Goal: Information Seeking & Learning: Learn about a topic

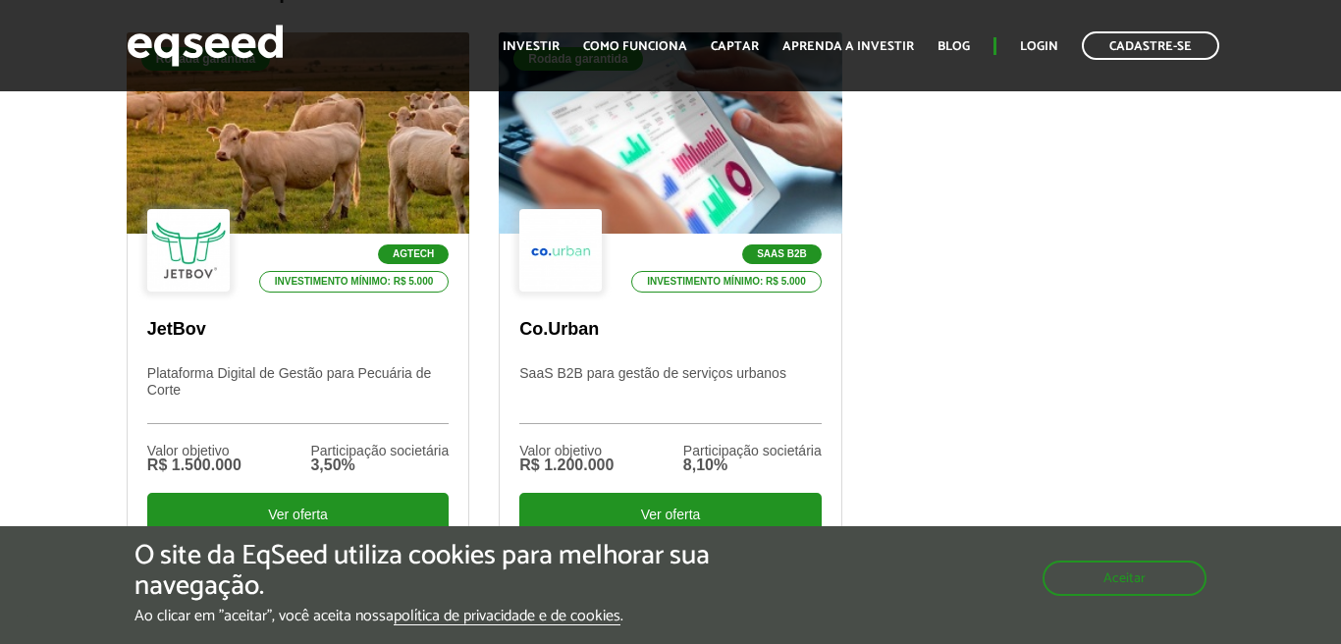
scroll to position [775, 0]
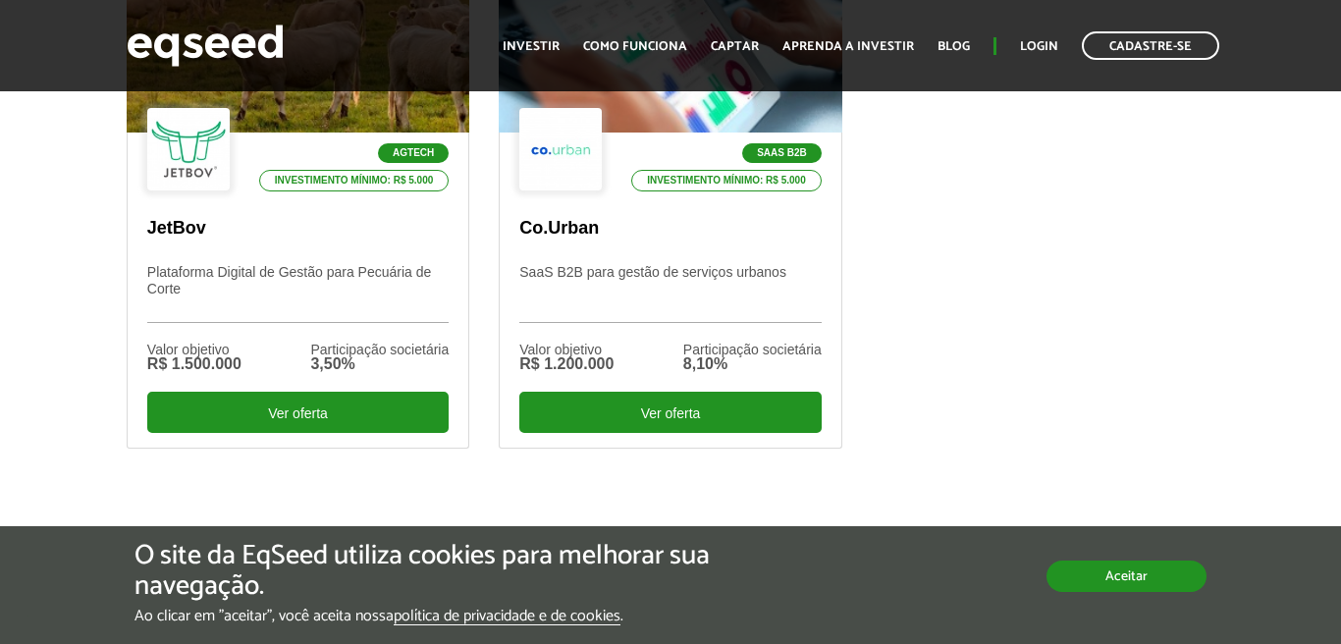
click at [1125, 580] on button "Aceitar" at bounding box center [1127, 576] width 160 height 31
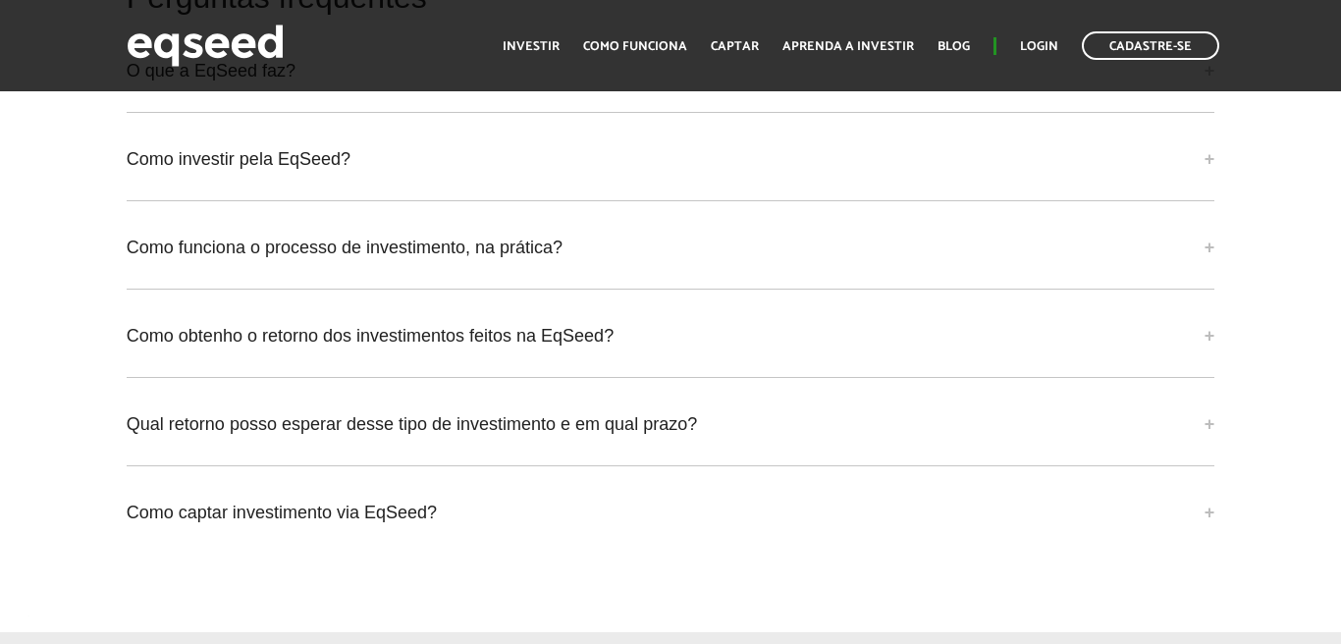
scroll to position [5676, 0]
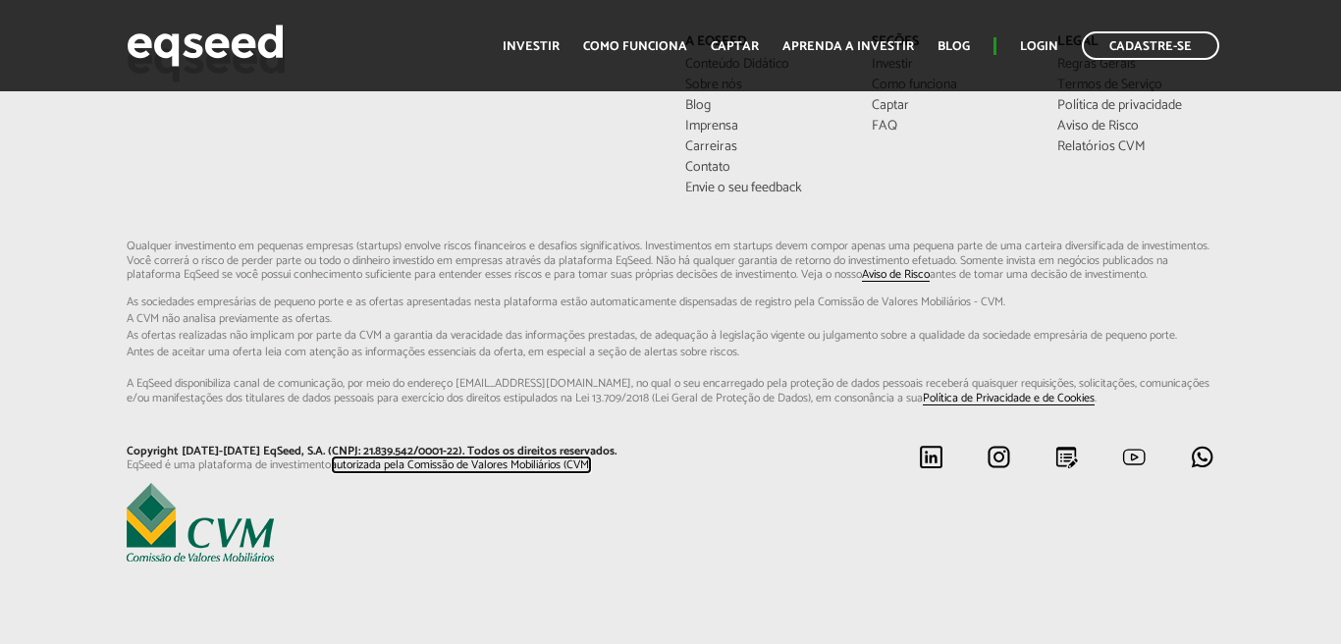
click at [366, 469] on link "autorizada pela Comissão de Valores Mobiliários (CVM)" at bounding box center [461, 466] width 261 height 13
click at [357, 267] on p "Qualquer investimento em pequenas empresas (startups) envolve riscos financeiro…" at bounding box center [671, 323] width 1088 height 166
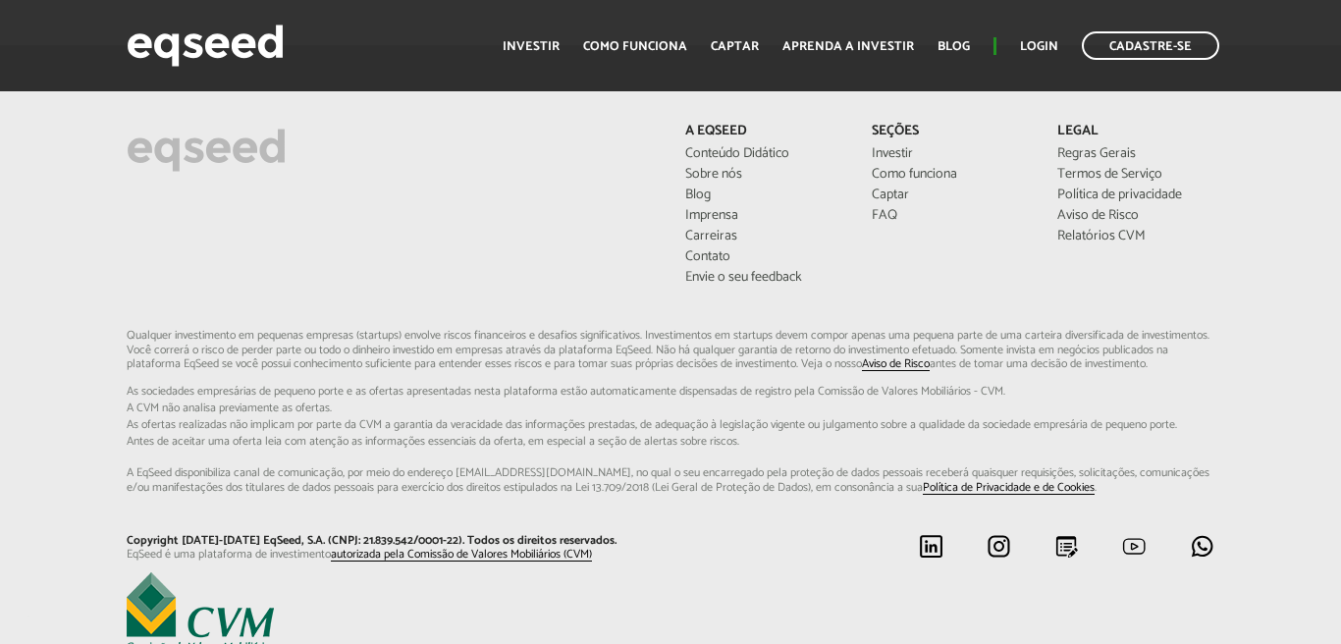
scroll to position [5572, 0]
click at [1095, 234] on link "Relatórios CVM" at bounding box center [1136, 238] width 157 height 14
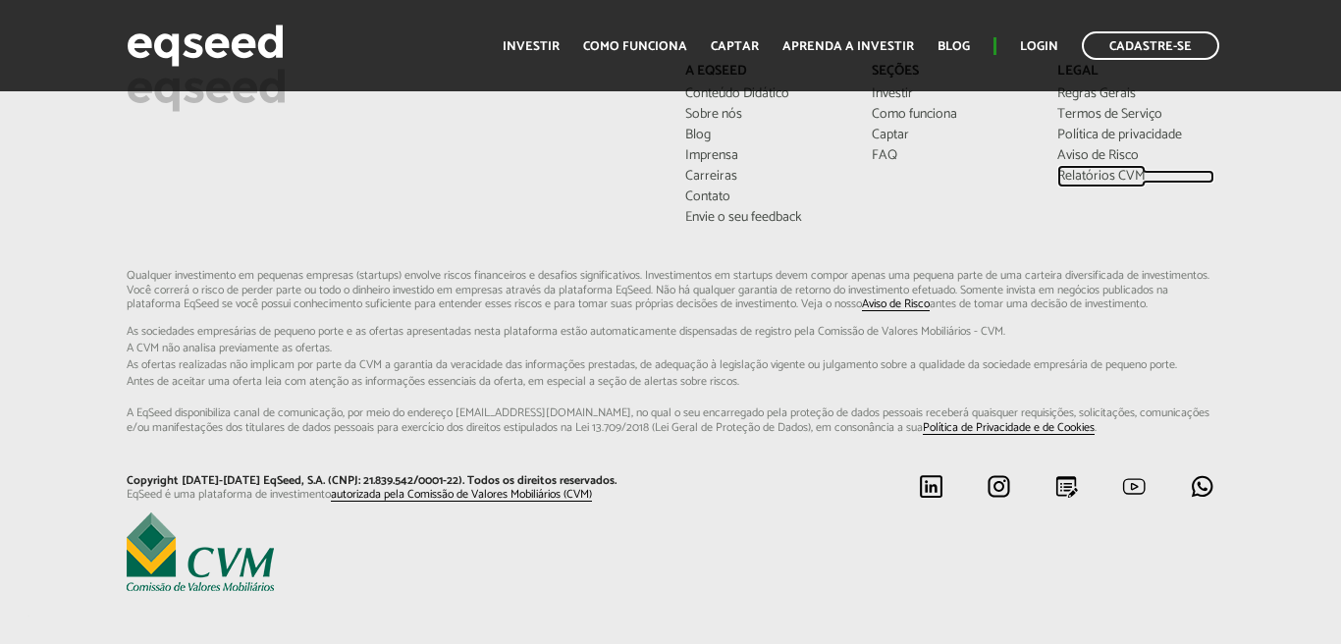
scroll to position [5636, 0]
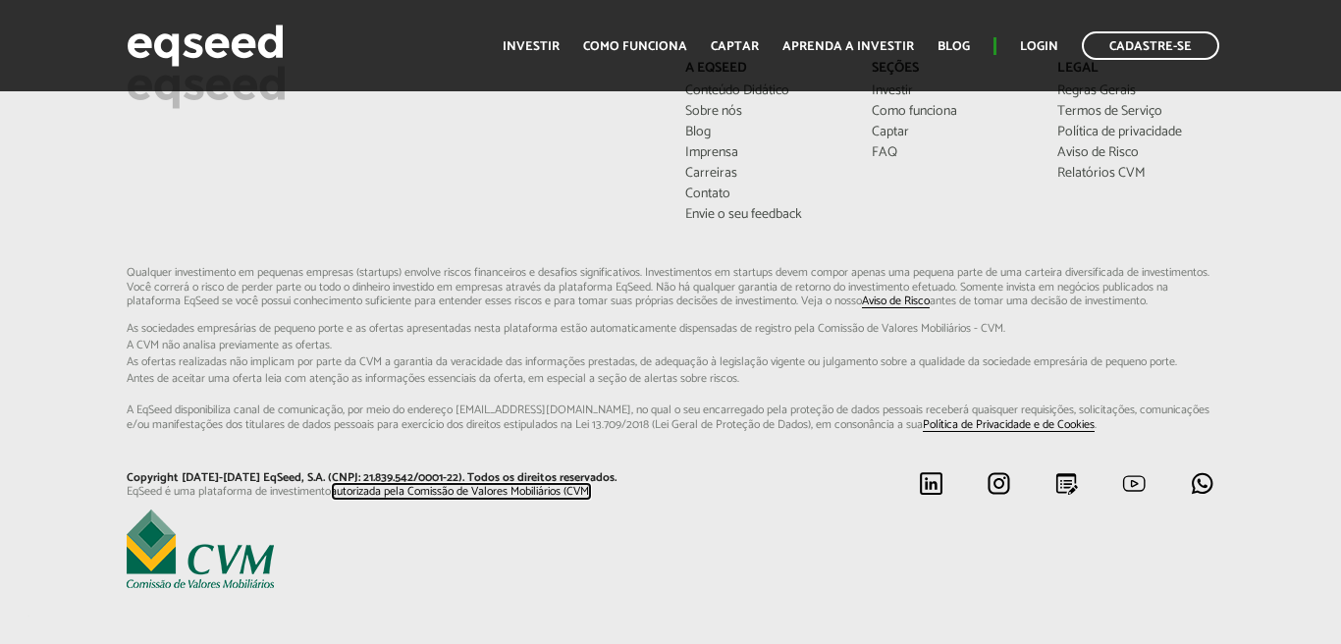
click at [392, 499] on link "autorizada pela Comissão de Valores Mobiliários (CVM)" at bounding box center [461, 492] width 261 height 13
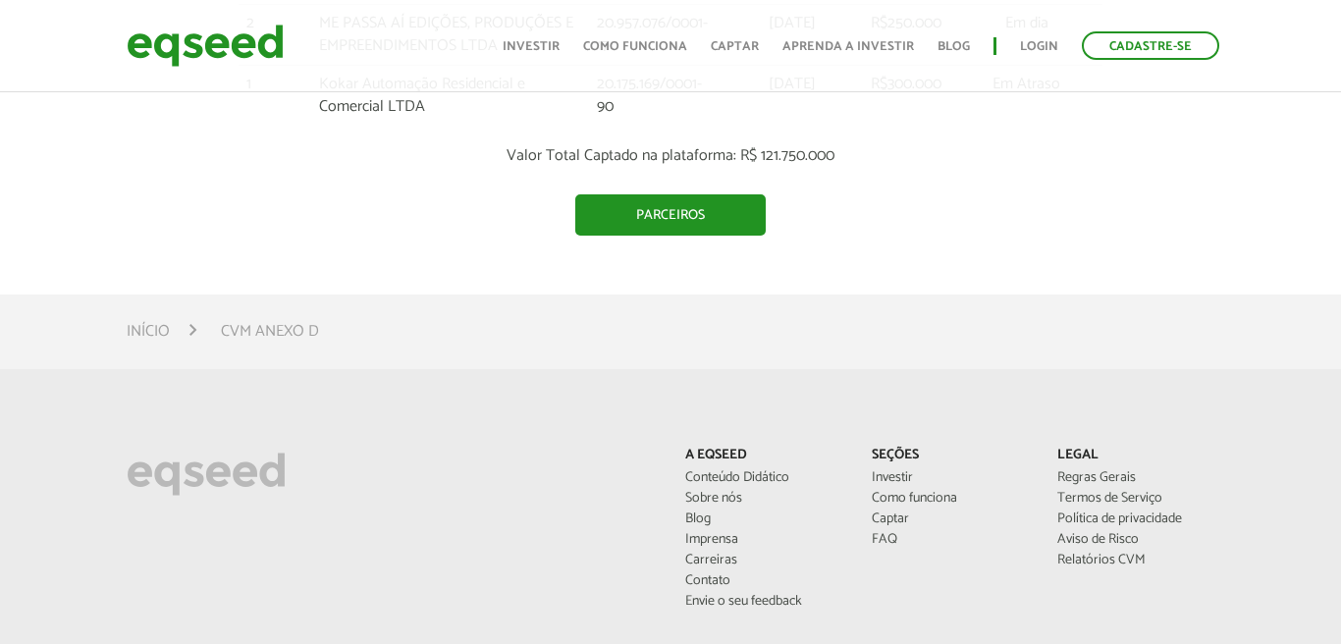
scroll to position [5008, 0]
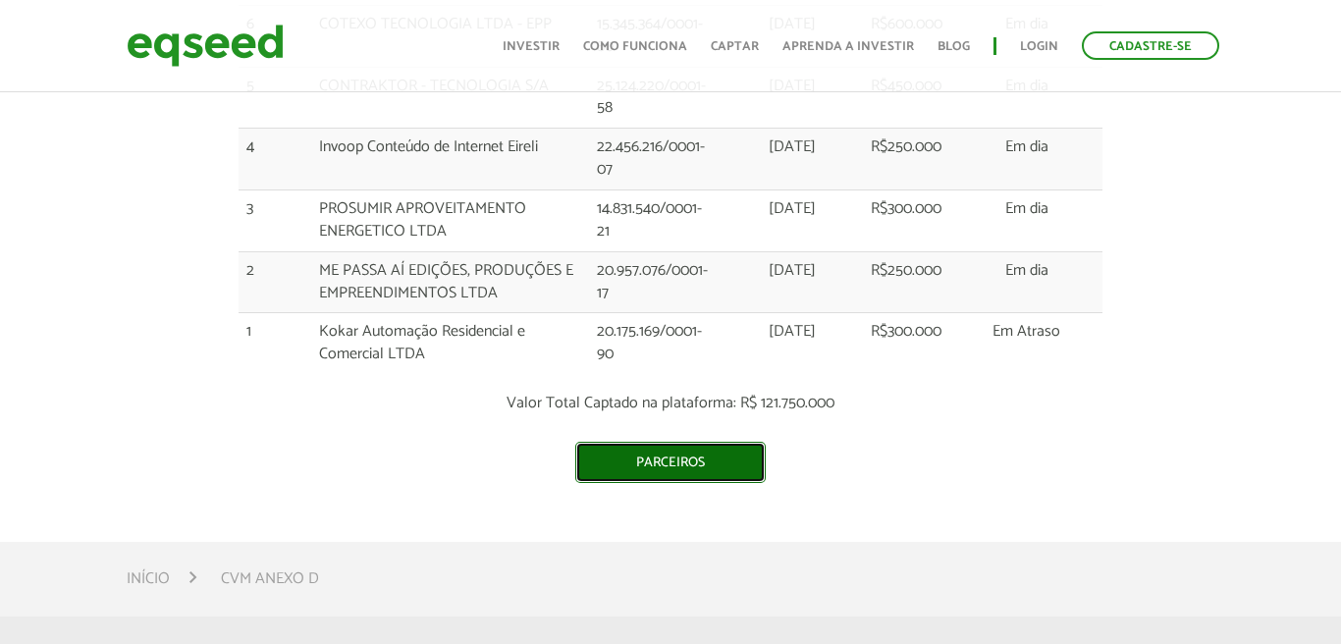
click at [652, 442] on link "Parceiros" at bounding box center [670, 462] width 191 height 41
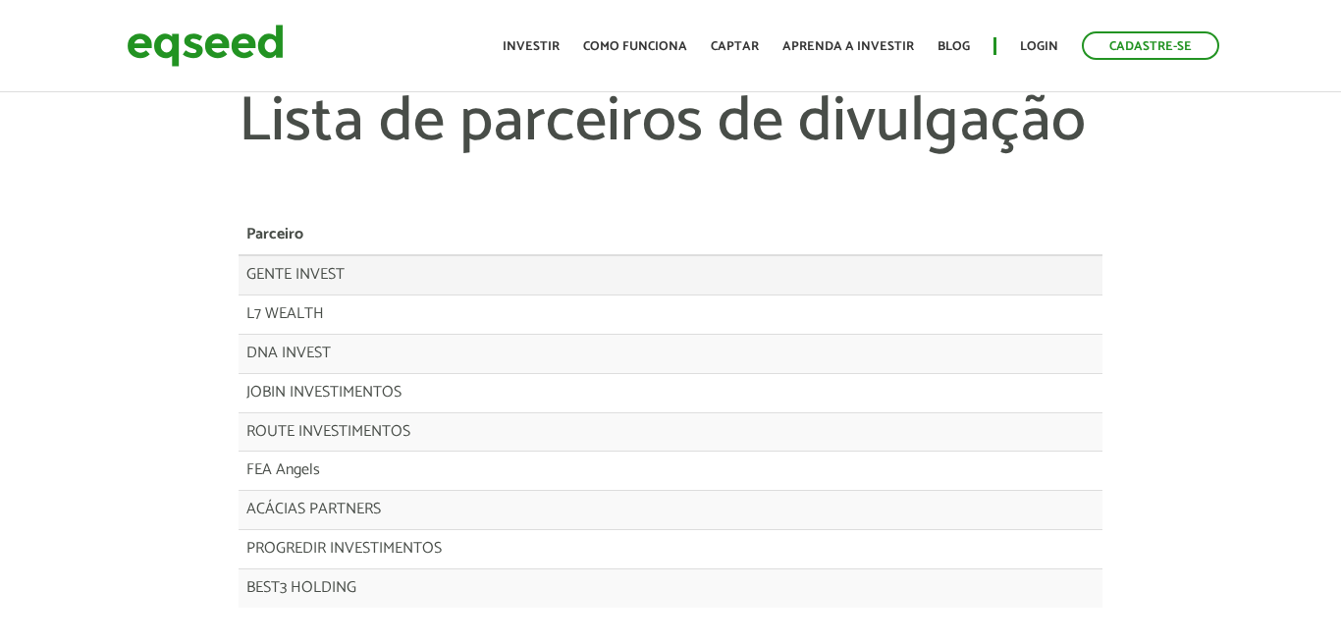
click at [279, 275] on td "GENTE INVEST" at bounding box center [641, 274] width 805 height 39
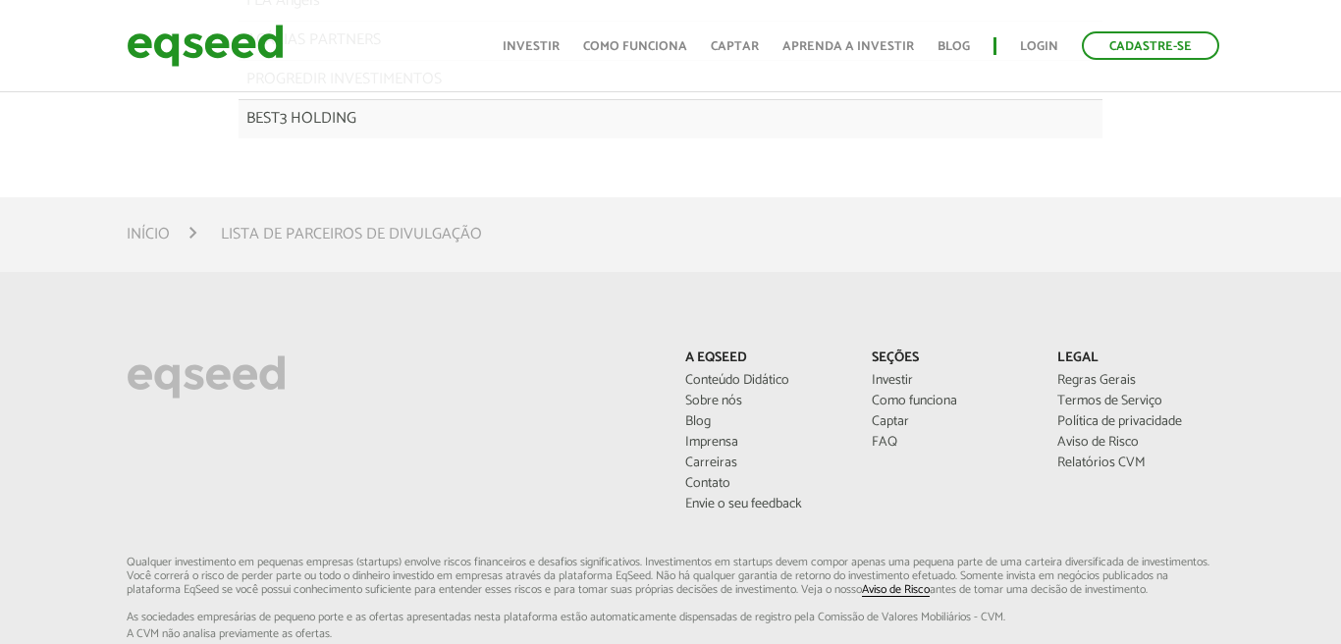
scroll to position [480, 0]
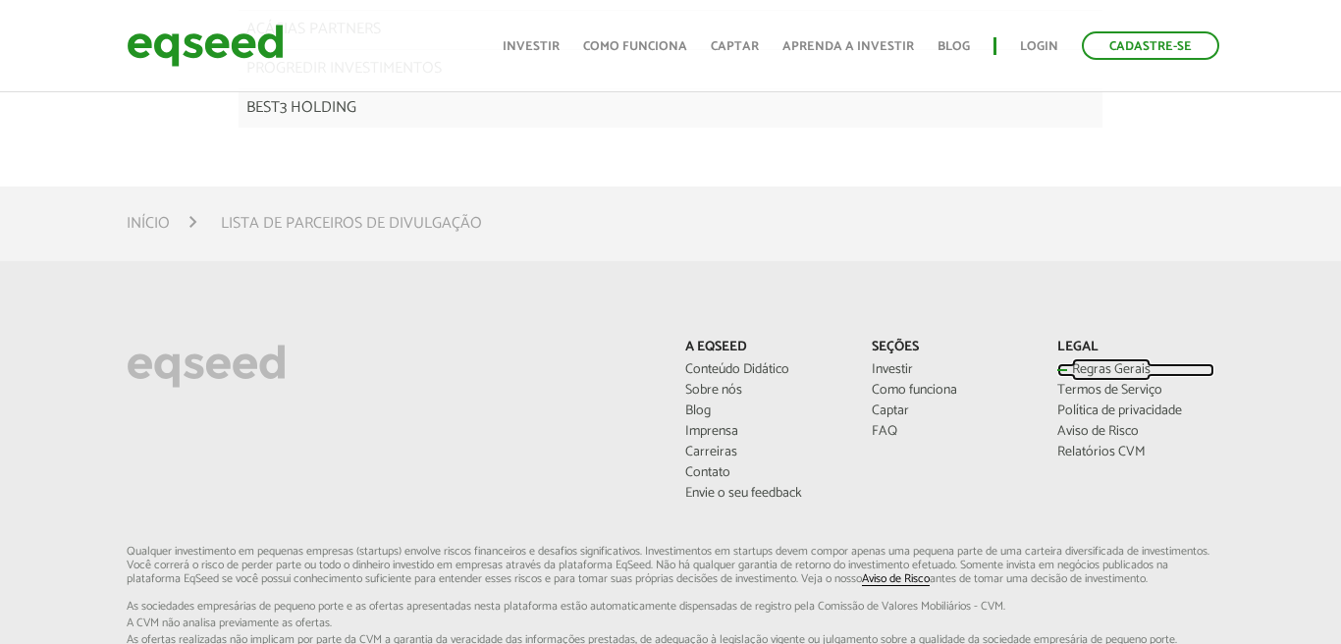
click at [1105, 369] on link "Regras Gerais" at bounding box center [1136, 370] width 157 height 14
